Goal: Find specific page/section: Find specific page/section

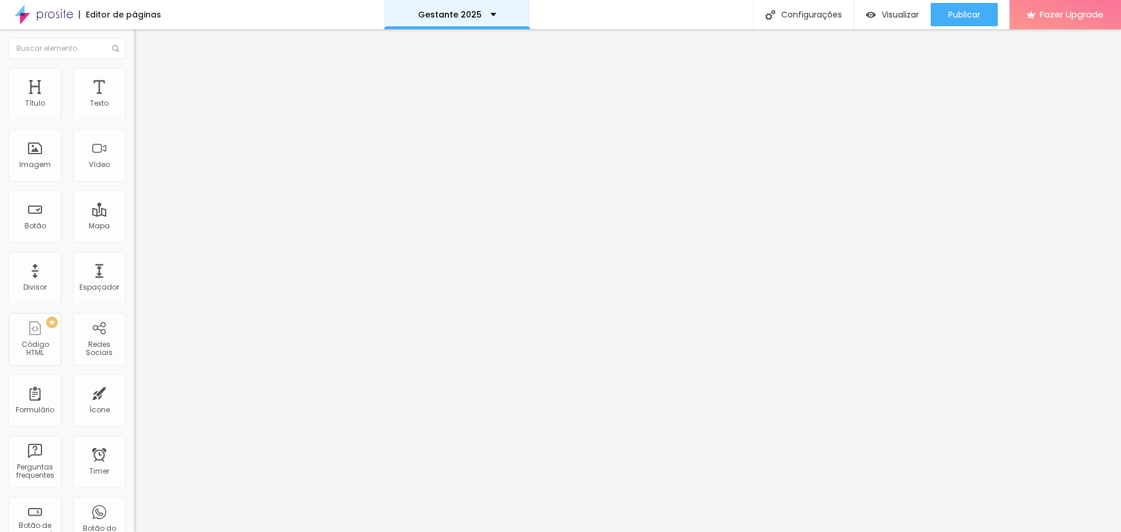
click at [486, 17] on div "Gestante 2025" at bounding box center [457, 15] width 78 height 8
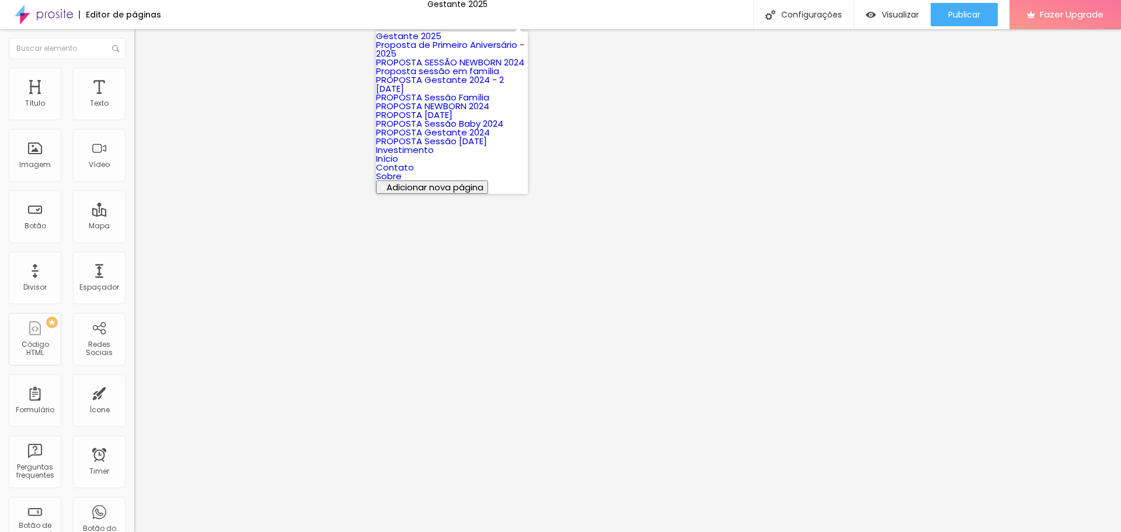
click at [441, 40] on link "Gestante 2025" at bounding box center [408, 36] width 65 height 12
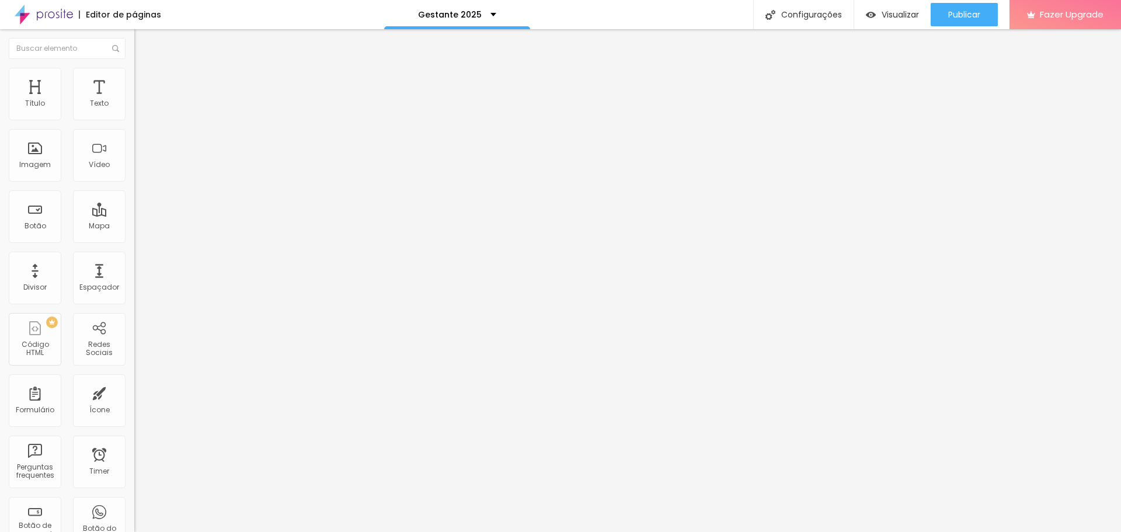
click at [23, 16] on img at bounding box center [44, 14] width 58 height 29
